Goal: Task Accomplishment & Management: Complete application form

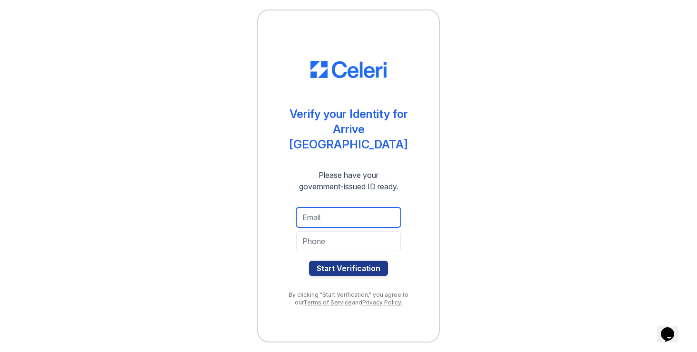
click at [325, 210] on input "email" at bounding box center [348, 217] width 105 height 20
type input "[EMAIL_ADDRESS][DOMAIN_NAME]"
click at [316, 236] on input "tel" at bounding box center [348, 241] width 105 height 20
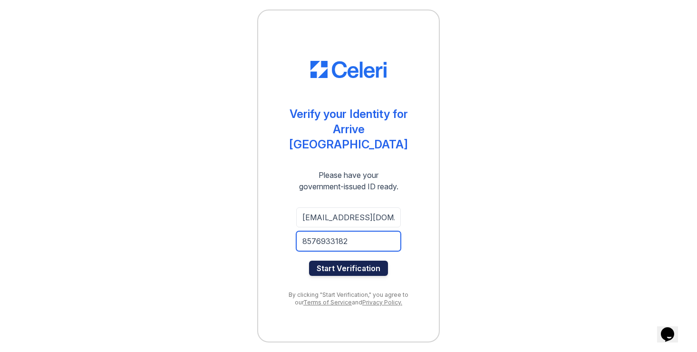
type input "8576933182"
click at [334, 260] on button "Start Verification" at bounding box center [348, 267] width 79 height 15
